Goal: Check status: Check status

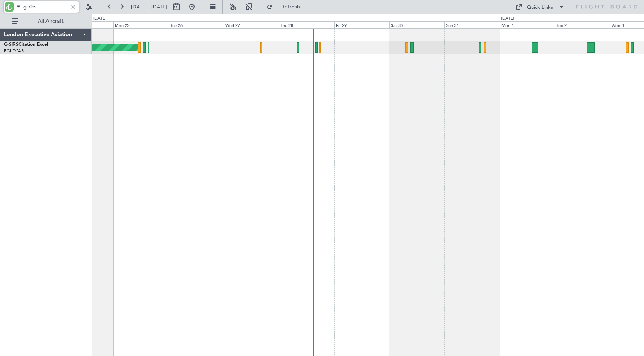
drag, startPoint x: 42, startPoint y: 7, endPoint x: 49, endPoint y: 7, distance: 6.9
click at [49, 7] on input "g-sirs" at bounding box center [45, 7] width 44 height 12
type input "g-fomo"
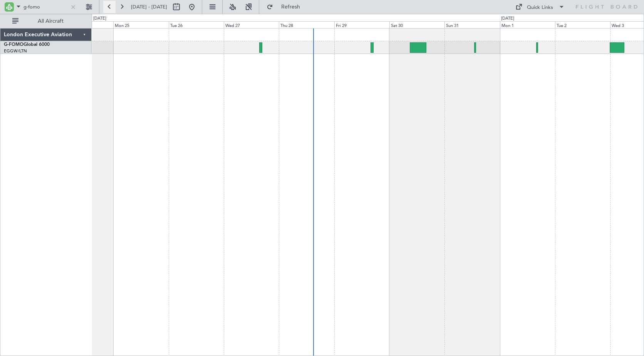
click at [109, 7] on button at bounding box center [109, 7] width 12 height 12
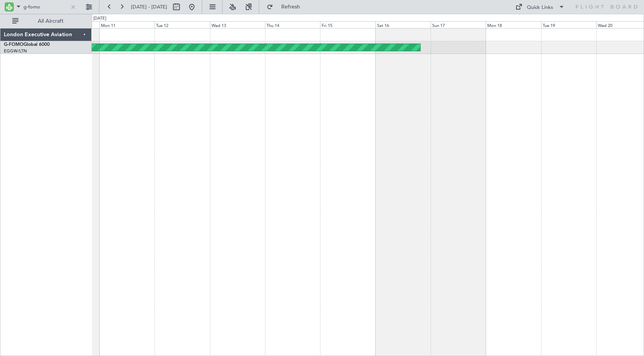
click at [420, 118] on div "Planned Maint Windsor Locks ([PERSON_NAME] Intl)" at bounding box center [368, 192] width 552 height 328
click at [109, 4] on button at bounding box center [109, 7] width 12 height 12
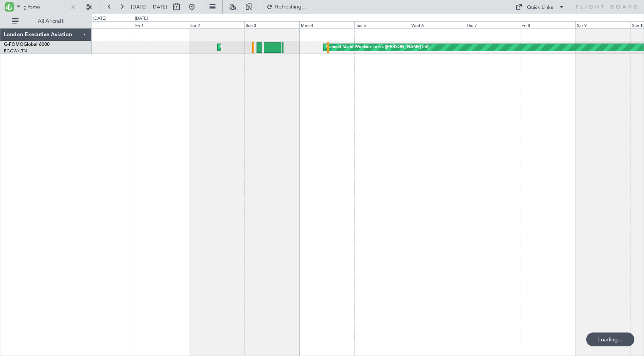
click at [446, 143] on div "Planned Maint Windsor Locks ([PERSON_NAME] Intl) Planned Maint [GEOGRAPHIC_DATA]" at bounding box center [368, 192] width 552 height 328
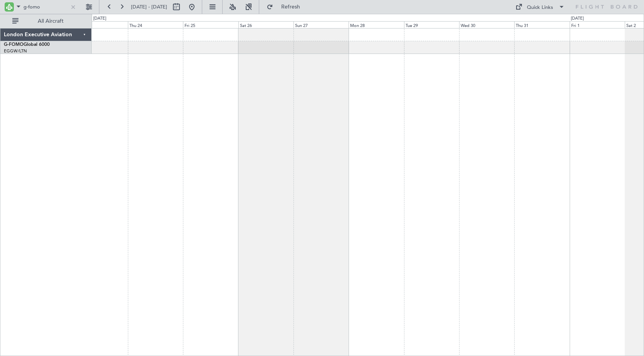
click at [394, 134] on div "Planned Maint [GEOGRAPHIC_DATA] Planned Maint Windsor Locks ([PERSON_NAME] Intl)" at bounding box center [368, 192] width 552 height 328
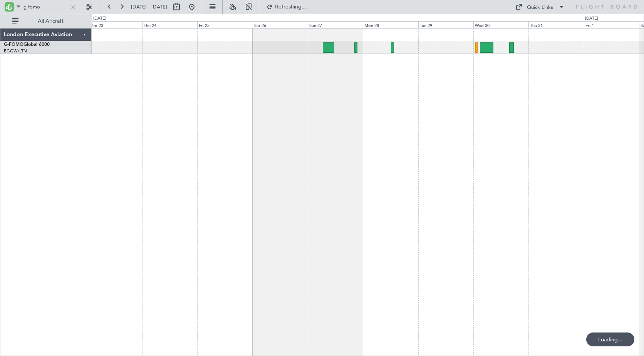
click at [467, 109] on div "Planned Maint [GEOGRAPHIC_DATA] Planned Maint Windsor Locks ([PERSON_NAME] Intl)" at bounding box center [368, 192] width 552 height 328
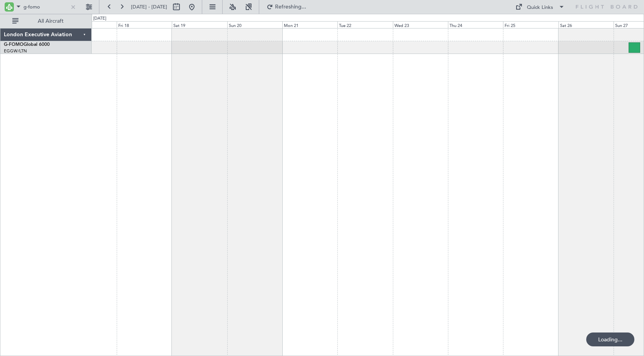
click at [448, 103] on div "Unplanned Maint [US_STATE] ([GEOGRAPHIC_DATA])" at bounding box center [368, 192] width 552 height 328
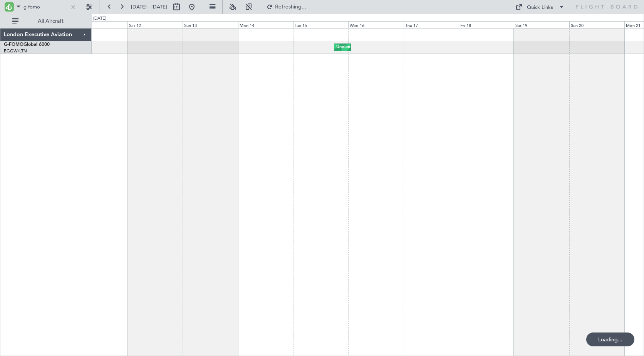
click at [453, 104] on div "Unplanned Maint [US_STATE] ([GEOGRAPHIC_DATA])" at bounding box center [368, 192] width 552 height 328
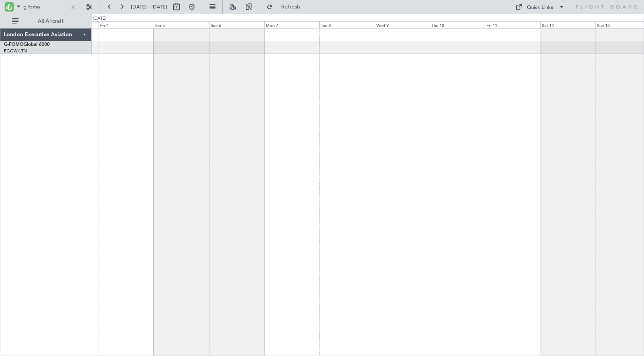
click at [456, 113] on div "Unplanned Maint [US_STATE] ([GEOGRAPHIC_DATA])" at bounding box center [368, 192] width 552 height 328
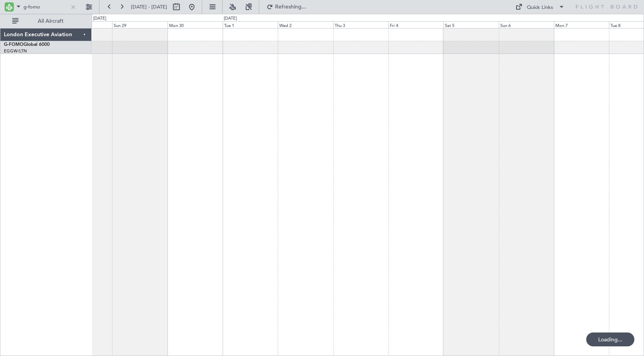
click at [413, 94] on div at bounding box center [368, 192] width 552 height 328
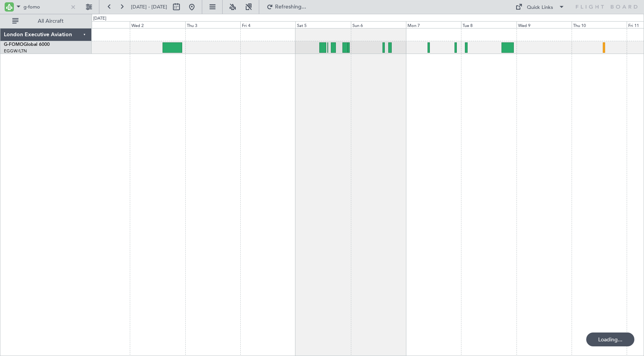
click at [195, 86] on div at bounding box center [368, 192] width 552 height 328
drag, startPoint x: 29, startPoint y: 4, endPoint x: 59, endPoint y: 9, distance: 30.8
click at [59, 9] on input "g-fomo" at bounding box center [45, 7] width 44 height 12
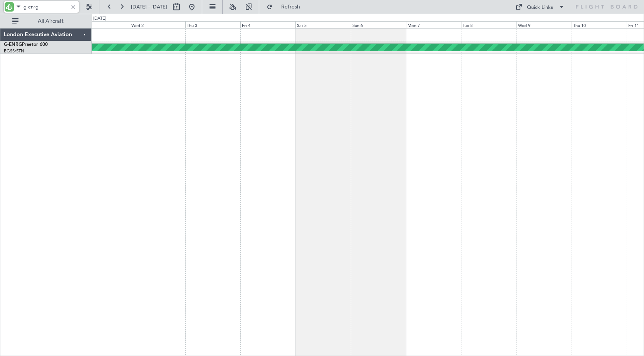
type input "g-enrg"
click at [109, 8] on button at bounding box center [109, 7] width 12 height 12
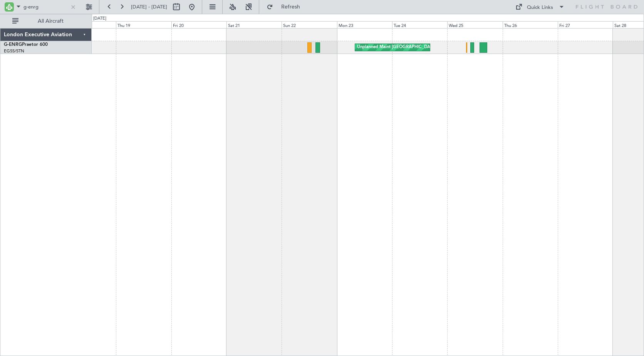
click at [440, 89] on div "Unplanned Maint [GEOGRAPHIC_DATA] ([GEOGRAPHIC_DATA]) AOG Maint [GEOGRAPHIC_DAT…" at bounding box center [368, 192] width 552 height 328
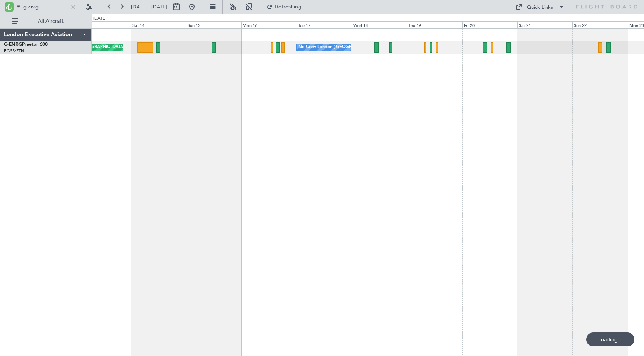
click at [302, 84] on div "No Crew London ([GEOGRAPHIC_DATA]) Unplanned Maint [US_STATE] ([GEOGRAPHIC_DATA…" at bounding box center [368, 192] width 552 height 328
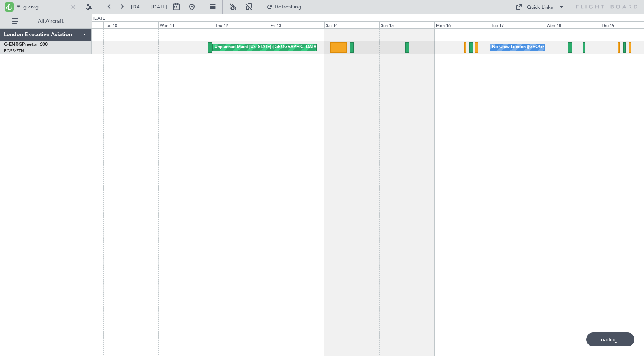
click at [386, 84] on div "No Crew London ([GEOGRAPHIC_DATA]) Unplanned Maint [US_STATE] ([GEOGRAPHIC_DATA…" at bounding box center [368, 192] width 552 height 328
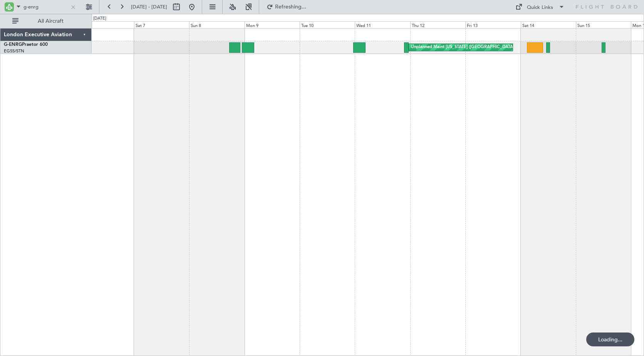
click at [341, 89] on div "Unplanned Maint [US_STATE] ([GEOGRAPHIC_DATA]) No Crew [GEOGRAPHIC_DATA] ([GEOG…" at bounding box center [368, 192] width 552 height 328
